Goal: Task Accomplishment & Management: Manage account settings

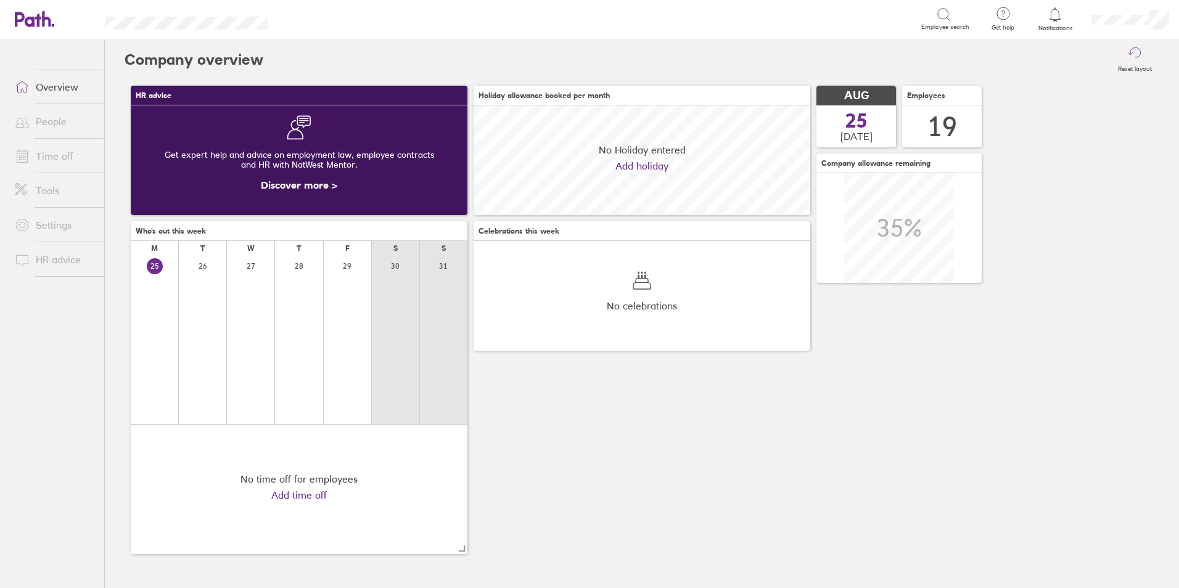
scroll to position [110, 337]
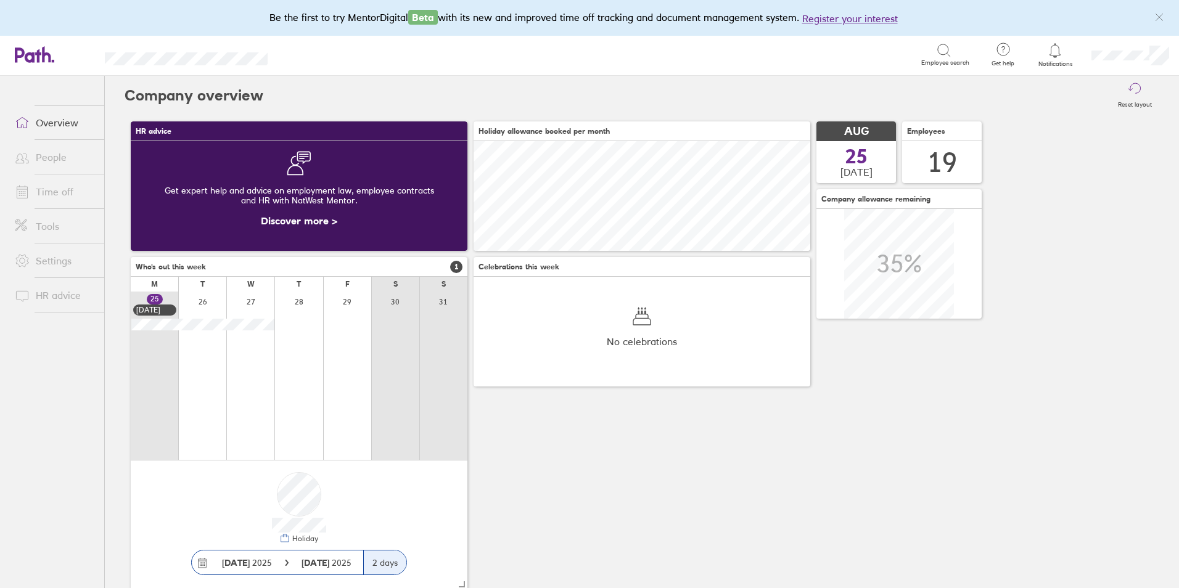
click at [1058, 54] on icon at bounding box center [1055, 50] width 15 height 15
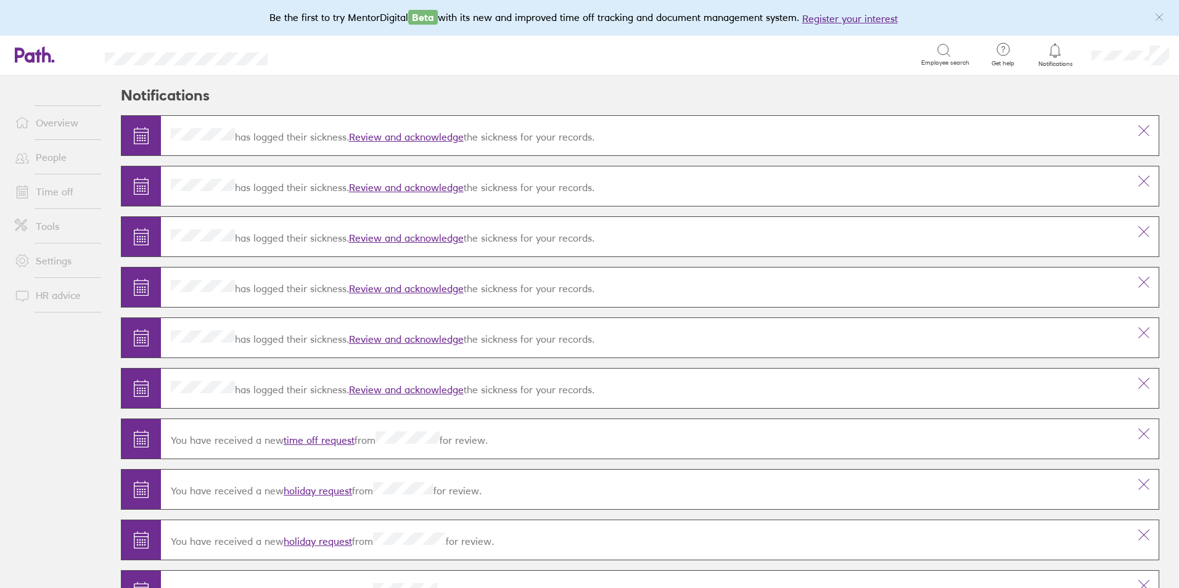
click at [411, 136] on link "Review and acknowledge" at bounding box center [406, 137] width 115 height 12
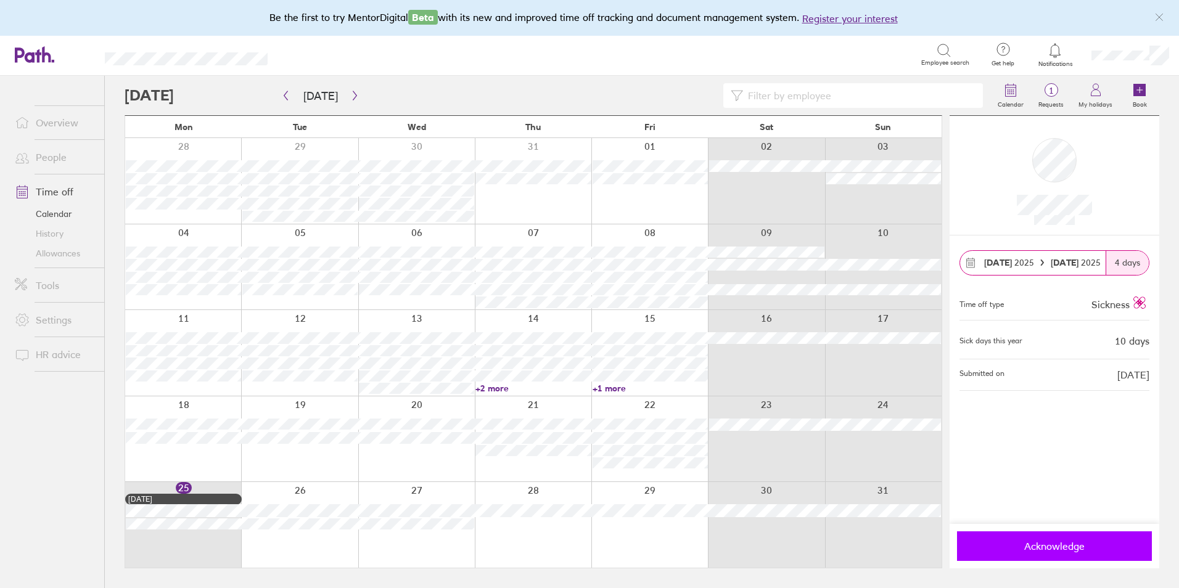
click at [1071, 544] on span "Acknowledge" at bounding box center [1055, 546] width 178 height 11
